Goal: Task Accomplishment & Management: Use online tool/utility

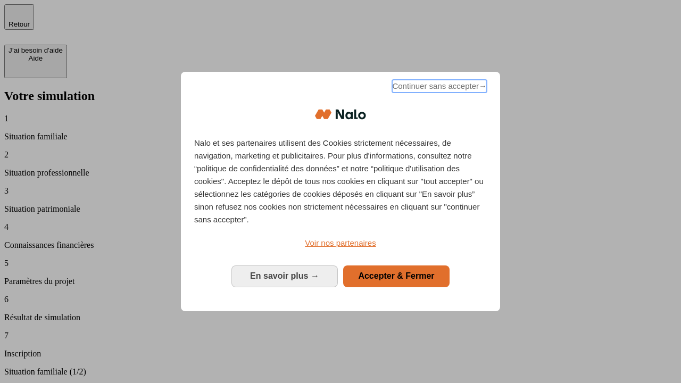
click at [439, 88] on span "Continuer sans accepter →" at bounding box center [439, 86] width 95 height 13
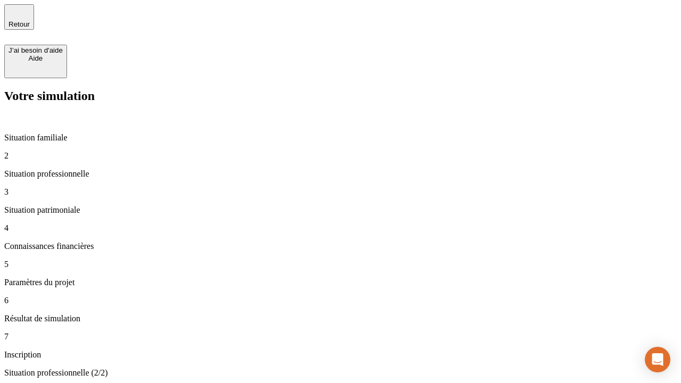
type input "30 000"
type input "0"
type input "1 000"
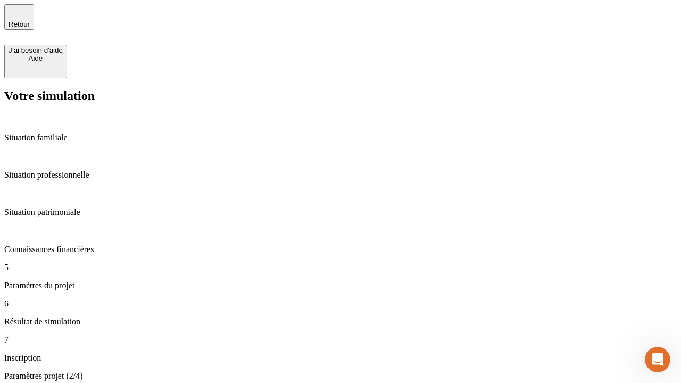
type input "40"
type input "200 000"
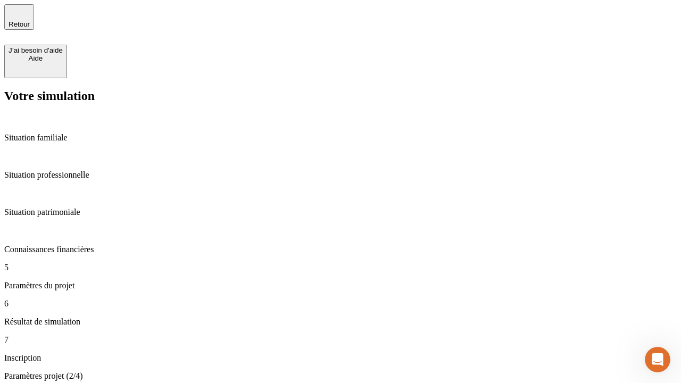
type input "640"
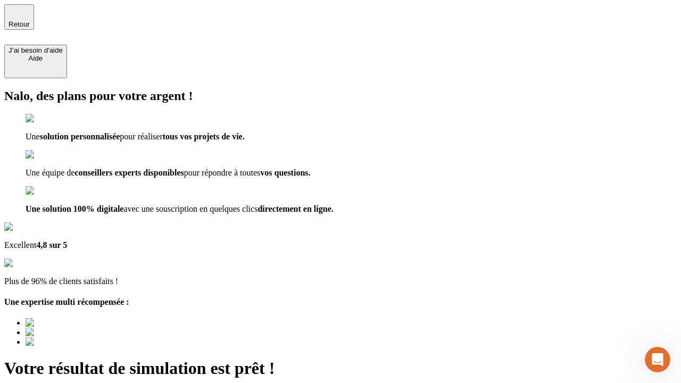
type input "[EMAIL_ADDRESS][DOMAIN_NAME]"
